Goal: Task Accomplishment & Management: Manage account settings

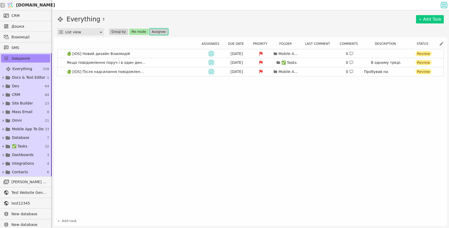
click at [157, 32] on button "Assignee" at bounding box center [159, 32] width 19 height 6
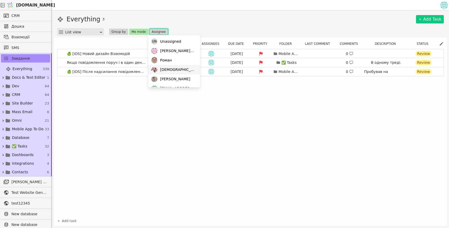
scroll to position [45, 0]
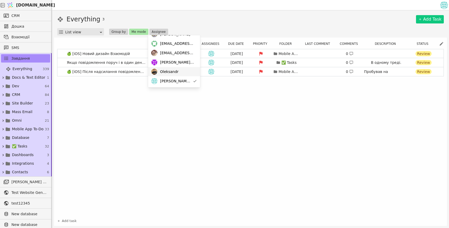
click at [186, 70] on div "Oleksandr" at bounding box center [174, 71] width 52 height 9
click at [188, 74] on div "Oleksandr" at bounding box center [174, 71] width 52 height 9
click at [185, 79] on div "[PERSON_NAME][EMAIL_ADDRESS][DOMAIN_NAME]" at bounding box center [174, 80] width 52 height 9
click at [185, 71] on div "Oleksandr" at bounding box center [174, 71] width 52 height 9
click at [138, 23] on div "Everything 3 Add Task" at bounding box center [250, 19] width 387 height 9
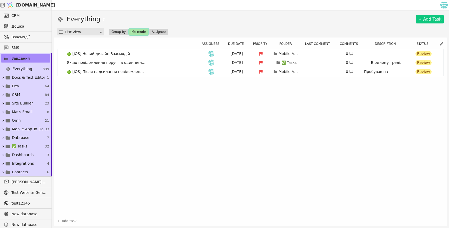
click at [137, 31] on button "Me mode" at bounding box center [138, 32] width 19 height 6
click at [160, 31] on button "Assignee" at bounding box center [159, 32] width 19 height 6
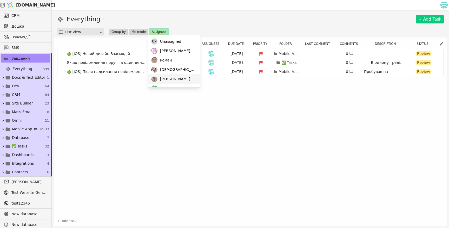
scroll to position [45, 0]
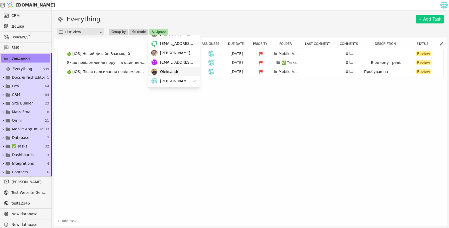
click at [182, 73] on div "Oleksandr" at bounding box center [174, 71] width 52 height 9
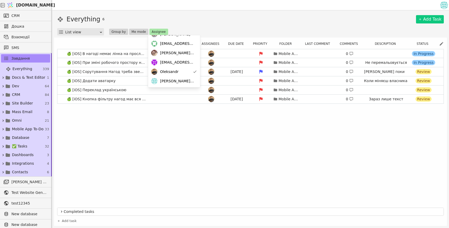
click at [187, 147] on div "🍏 [iOS] В нагоді немає лінка на прослуховування розмови Mobile App To-Do 0 In P…" at bounding box center [250, 127] width 387 height 156
click at [160, 32] on button "Assignee" at bounding box center [159, 32] width 19 height 6
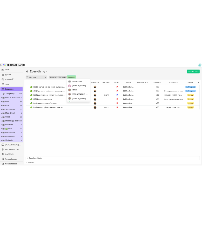
scroll to position [45, 0]
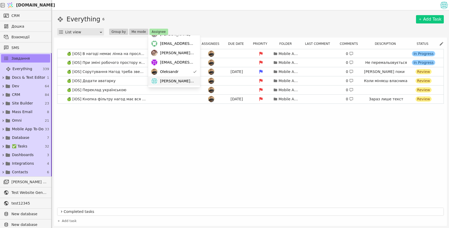
click at [184, 80] on div "[PERSON_NAME][EMAIL_ADDRESS][DOMAIN_NAME]" at bounding box center [174, 80] width 52 height 9
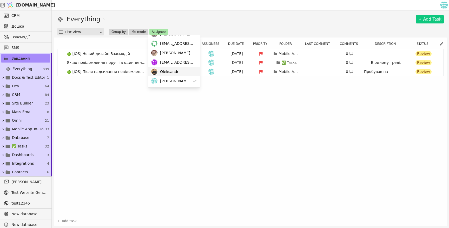
click at [189, 73] on div "Oleksandr" at bounding box center [174, 71] width 52 height 9
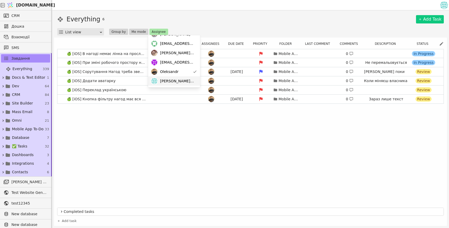
click at [189, 79] on div "[PERSON_NAME][EMAIL_ADDRESS][DOMAIN_NAME]" at bounding box center [174, 80] width 52 height 9
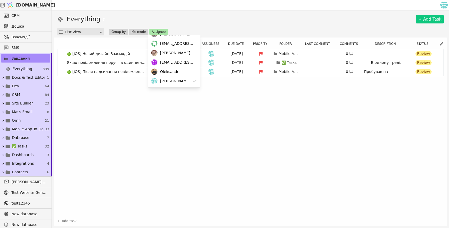
click at [197, 134] on div "🍏 [iOS] Новий дизайн Взаємодій [DATE] Mobile App To-Do 0 Review Якщо повідомлен…" at bounding box center [250, 132] width 387 height 166
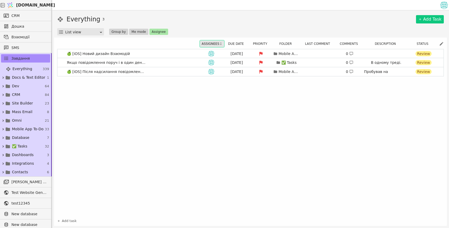
click at [214, 43] on button "Assignees" at bounding box center [212, 44] width 24 height 6
click at [210, 42] on button "Assignees" at bounding box center [212, 44] width 24 height 6
click at [162, 33] on button "Assignee" at bounding box center [159, 32] width 19 height 6
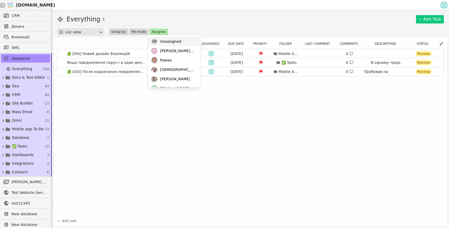
click at [175, 40] on span "Unassigned" at bounding box center [170, 41] width 21 height 5
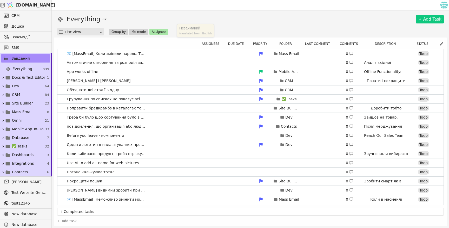
click at [183, 26] on div "Everything 82 Add Task List view Group by Me mode Assignee" at bounding box center [250, 25] width 387 height 21
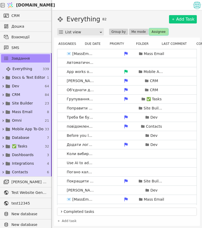
click at [156, 30] on button "Assignee" at bounding box center [159, 32] width 19 height 6
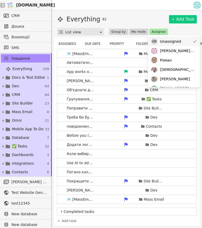
click at [181, 44] on div "Un Unassigned" at bounding box center [174, 41] width 52 height 9
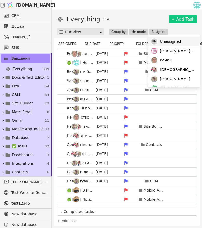
click at [183, 43] on div "Un Unassigned" at bounding box center [174, 41] width 52 height 9
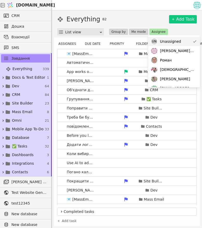
click at [191, 43] on div "Un Unassigned" at bounding box center [174, 41] width 52 height 9
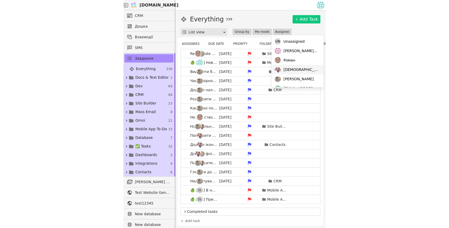
scroll to position [45, 0]
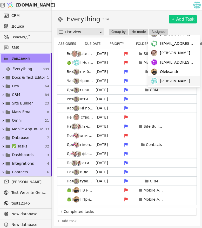
click at [183, 79] on span "[PERSON_NAME][EMAIL_ADDRESS][DOMAIN_NAME]" at bounding box center [177, 80] width 35 height 5
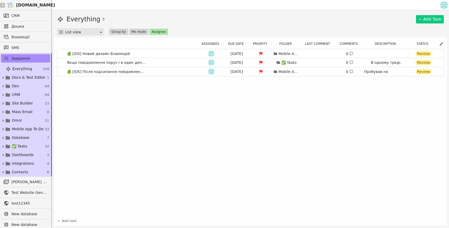
click at [202, 105] on div "🍏 [iOS] Новий дизайн Взаємодій [DATE] Mobile App To-Do 0 Review Якщо повідомлен…" at bounding box center [250, 132] width 387 height 166
click at [202, 44] on button "Assignees" at bounding box center [212, 44] width 24 height 6
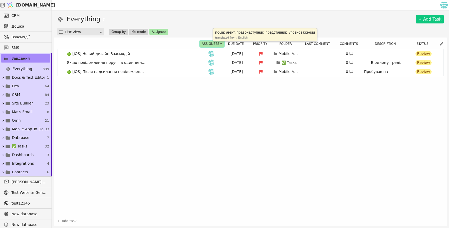
click at [202, 44] on button "Assignees" at bounding box center [212, 44] width 24 height 6
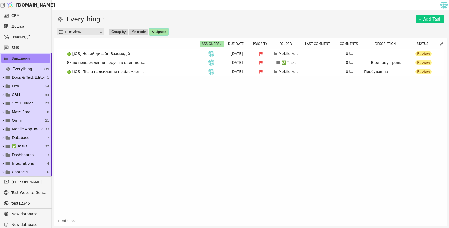
click at [160, 31] on button "Assignee" at bounding box center [159, 32] width 19 height 6
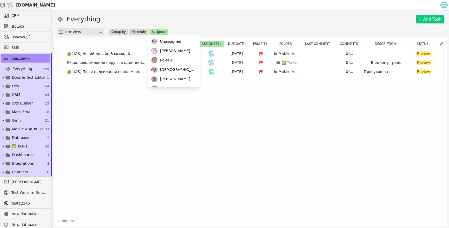
click at [202, 124] on div "🍏 [iOS] Новий дизайн Взаємодій [DATE] Mobile App To-Do 0 Review Якщо повідомлен…" at bounding box center [250, 132] width 387 height 166
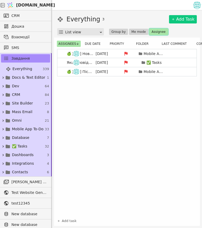
click at [161, 31] on button "Assignee" at bounding box center [159, 32] width 19 height 6
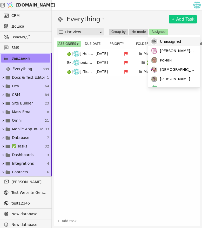
click at [179, 42] on span "Unassigned" at bounding box center [170, 41] width 21 height 5
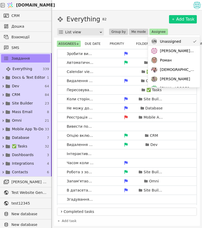
click at [179, 42] on span "Unassigned" at bounding box center [170, 41] width 21 height 5
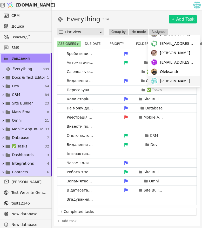
click at [176, 77] on div "[PERSON_NAME][EMAIL_ADDRESS][DOMAIN_NAME]" at bounding box center [174, 80] width 52 height 9
